Goal: Information Seeking & Learning: Learn about a topic

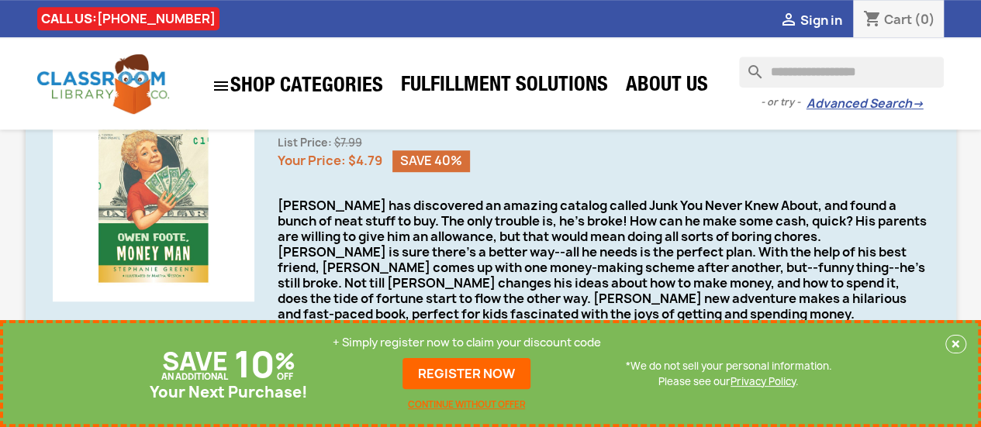
scroll to position [472, 0]
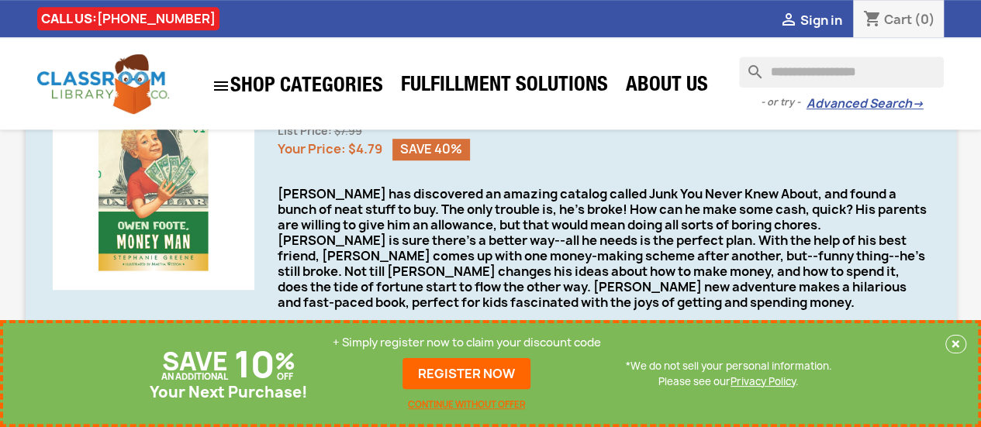
click at [54, 335] on div "SAVE AN ADDITIONAL 10 % OFF Your Next Purchase! + Simply register now to claim …" at bounding box center [490, 373] width 981 height 107
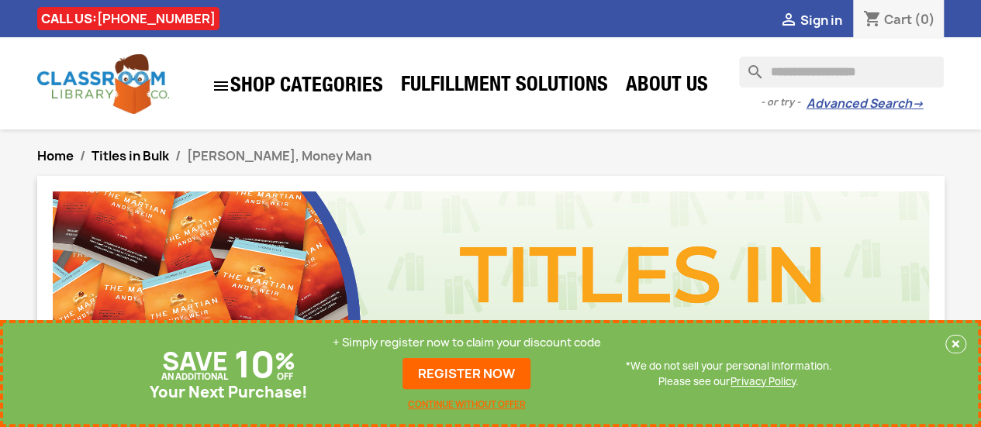
scroll to position [0, 0]
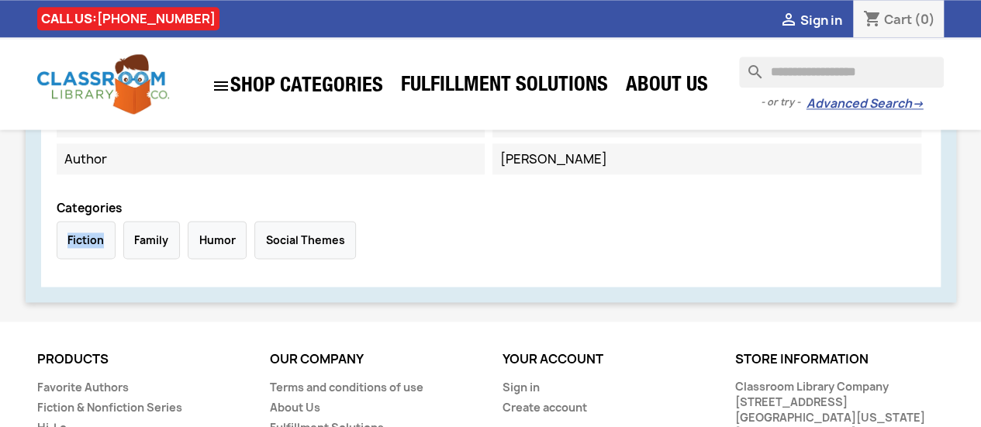
scroll to position [921, 0]
click at [67, 234] on div "Fiction" at bounding box center [86, 241] width 59 height 38
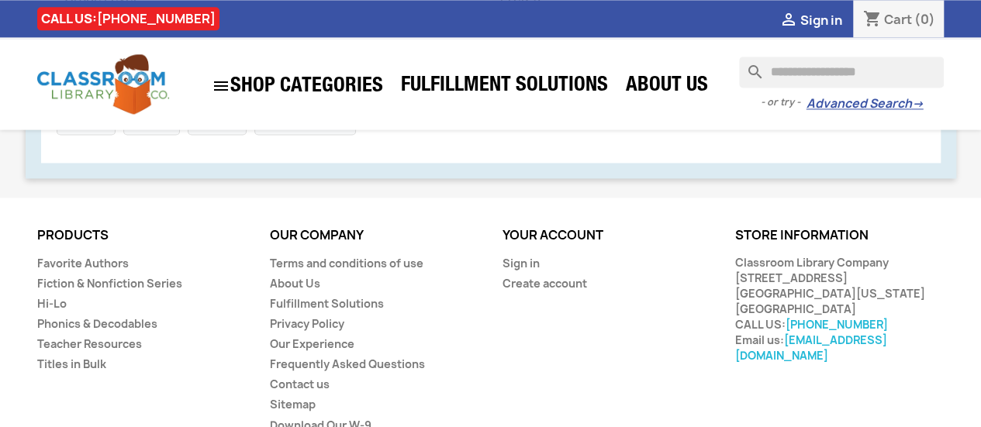
scroll to position [1093, 0]
